Goal: Entertainment & Leisure: Browse casually

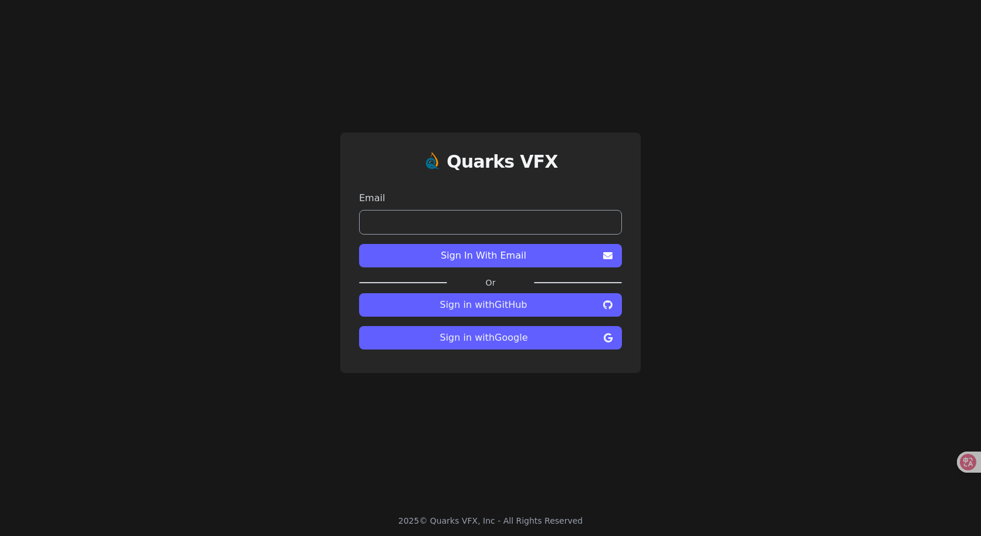
click at [501, 310] on span "Sign in with GitHub" at bounding box center [483, 305] width 230 height 14
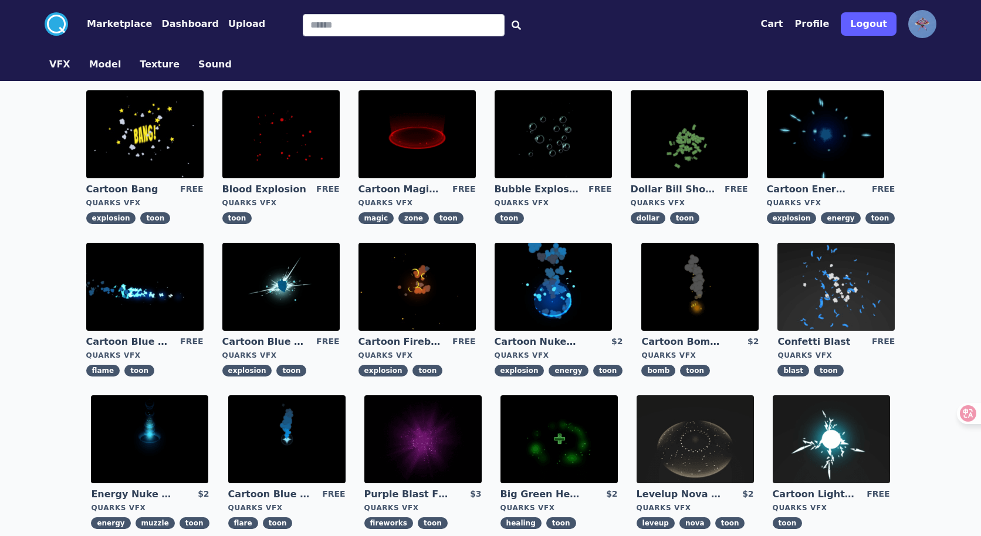
click at [65, 67] on button "VFX" at bounding box center [59, 64] width 21 height 14
click at [125, 23] on button "Marketplace" at bounding box center [119, 24] width 65 height 14
click at [121, 23] on button "Marketplace" at bounding box center [119, 24] width 65 height 14
click at [304, 280] on img at bounding box center [280, 287] width 117 height 88
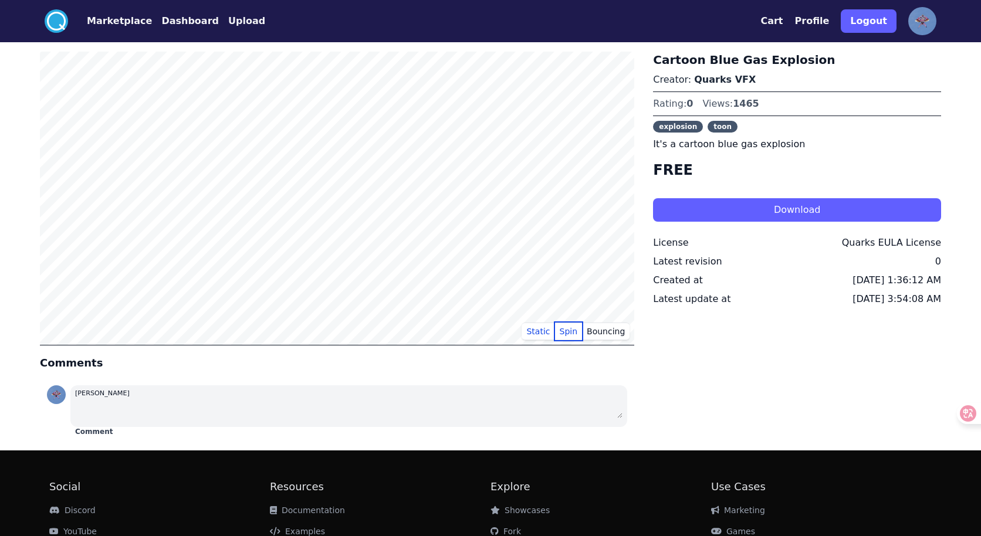
click at [574, 333] on button "Spin" at bounding box center [569, 332] width 28 height 18
click at [607, 330] on button "Bouncing" at bounding box center [606, 332] width 48 height 18
click at [569, 334] on button "Spin" at bounding box center [569, 332] width 28 height 18
